Goal: Understand process/instructions

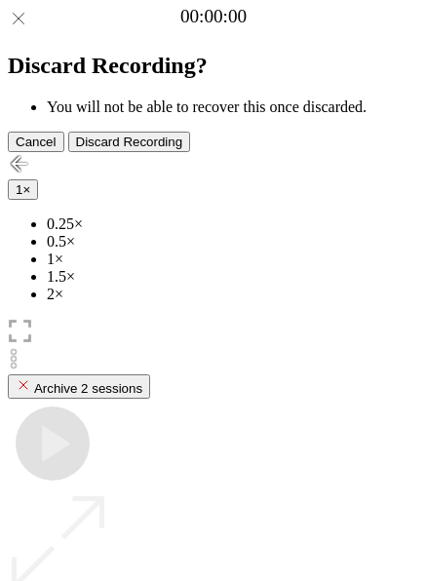
scroll to position [173, 0]
